Goal: Navigation & Orientation: Find specific page/section

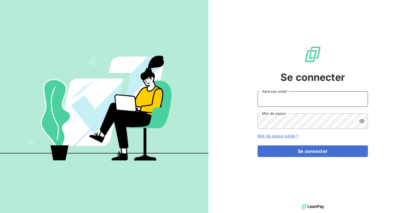
click at [290, 95] on input "Adresse email" at bounding box center [313, 98] width 110 height 15
type input "admin@mls"
click at [258, 145] on button "Se connecter" at bounding box center [313, 151] width 110 height 12
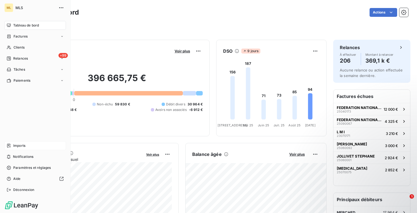
click at [20, 143] on span "Imports" at bounding box center [19, 145] width 12 height 5
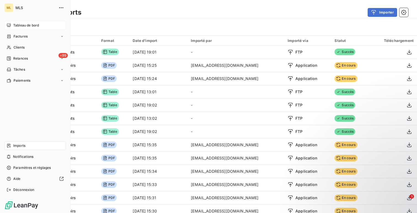
click at [14, 26] on span "Tableau de bord" at bounding box center [26, 25] width 26 height 5
